Goal: Information Seeking & Learning: Learn about a topic

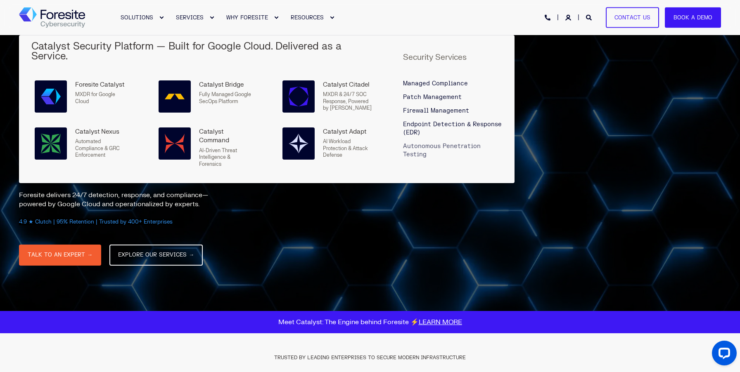
click at [409, 143] on span "Autonomous Penetration Testing" at bounding box center [442, 150] width 78 height 15
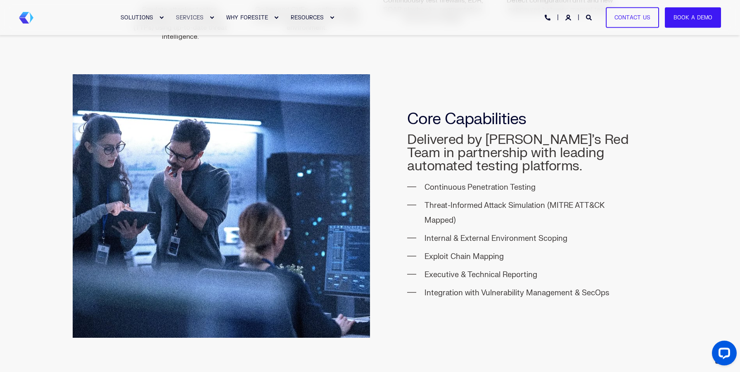
scroll to position [698, 0]
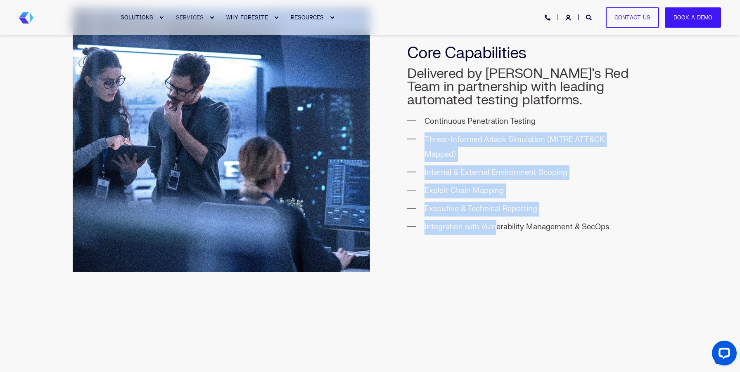
drag, startPoint x: 444, startPoint y: 129, endPoint x: 497, endPoint y: 225, distance: 109.4
click at [497, 225] on ul "Continuous Penetration Testing Threat-Informed Attack Simulation (MITRE ATT&CK …" at bounding box center [518, 171] width 223 height 128
click at [497, 225] on li "Integration with Vulnerability Management & SecOps" at bounding box center [527, 227] width 206 height 15
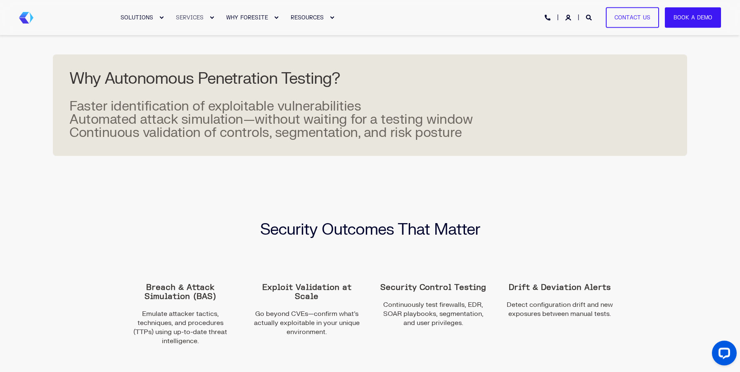
scroll to position [0, 0]
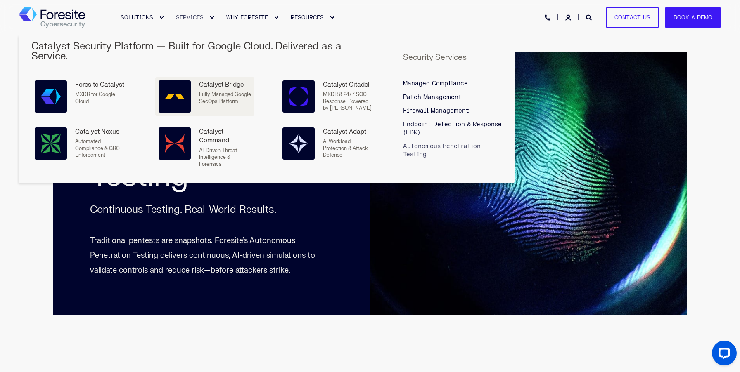
click at [206, 91] on p "Fully Managed Google SecOps Platform" at bounding box center [225, 98] width 52 height 14
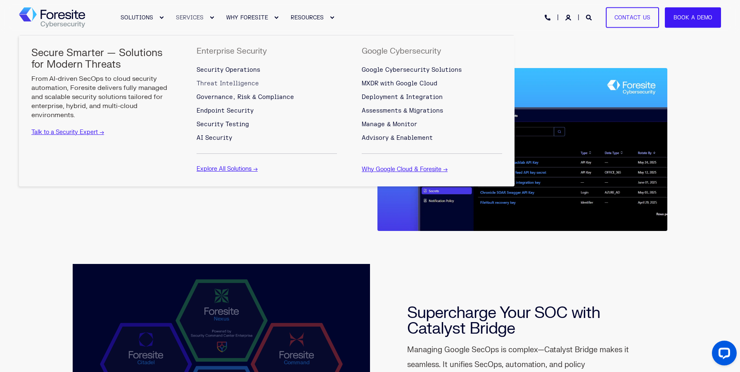
click at [219, 85] on span "Threat Intelligence" at bounding box center [227, 83] width 62 height 7
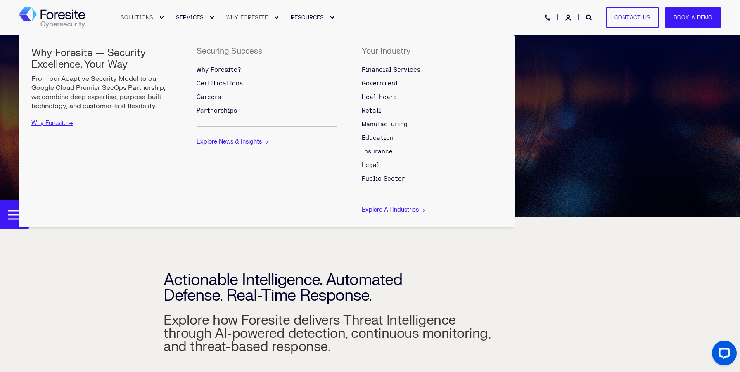
click at [262, 18] on span "WHY FORESITE" at bounding box center [247, 17] width 42 height 7
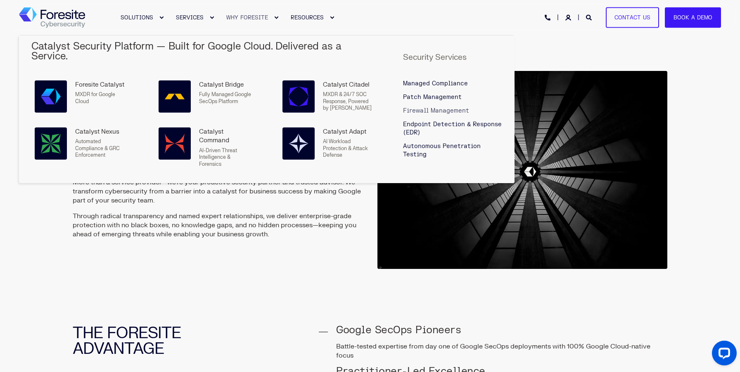
click at [437, 107] on span "Firewall Management" at bounding box center [436, 110] width 66 height 7
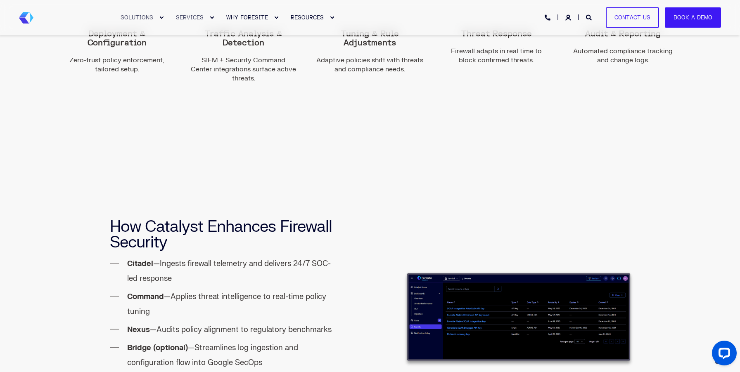
scroll to position [1241, 0]
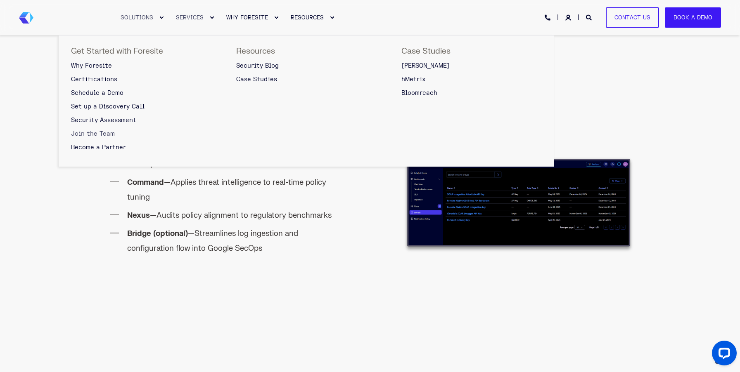
click at [102, 134] on span "Join the Team" at bounding box center [93, 133] width 44 height 7
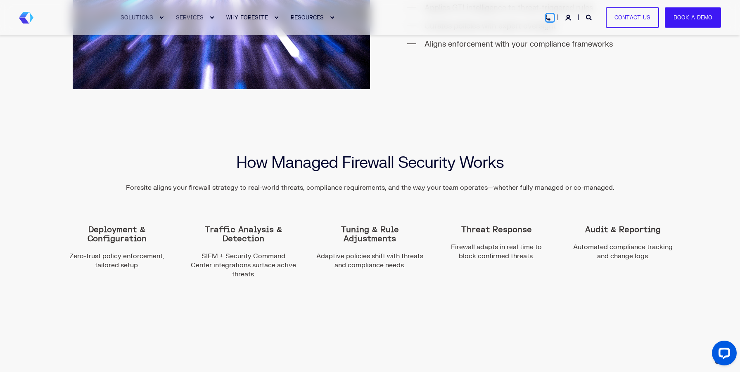
scroll to position [932, 0]
